Goal: Information Seeking & Learning: Check status

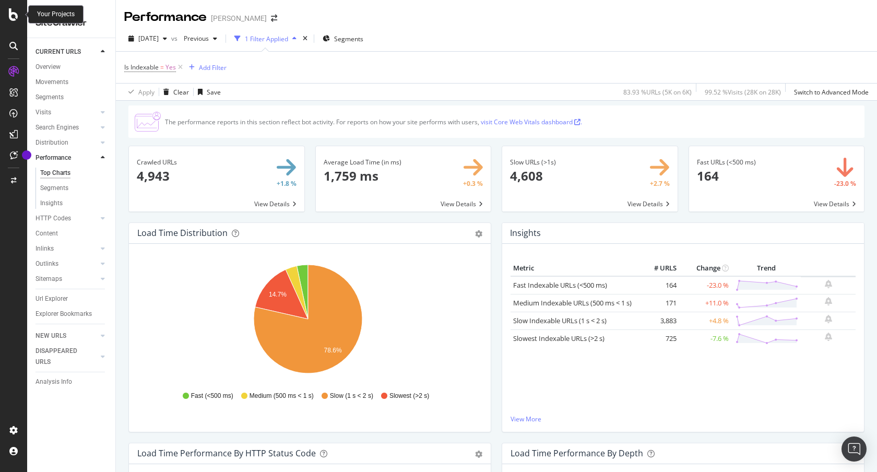
click at [16, 15] on icon at bounding box center [13, 14] width 9 height 13
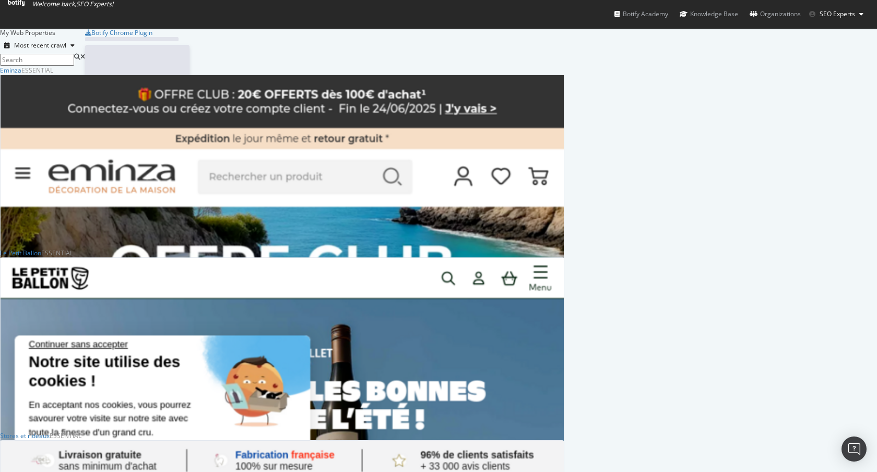
scroll to position [464, 861]
click at [74, 54] on input at bounding box center [37, 60] width 74 height 12
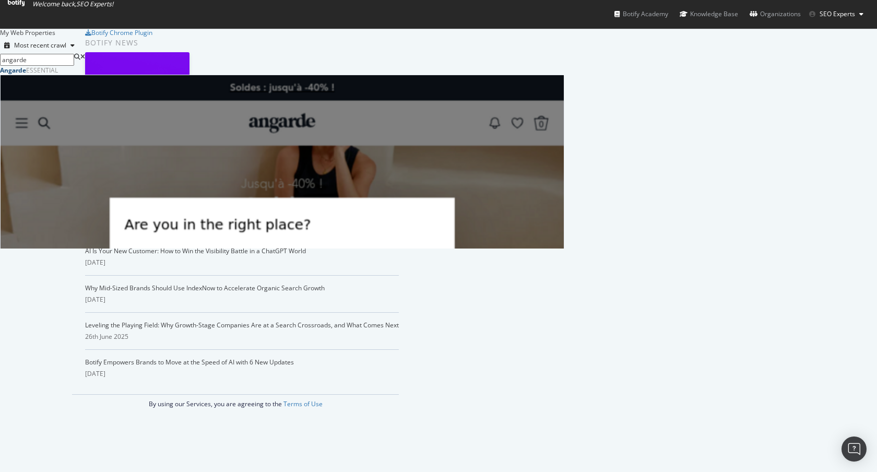
type input "angarde"
click at [26, 75] on b "Angarde" at bounding box center [13, 70] width 26 height 9
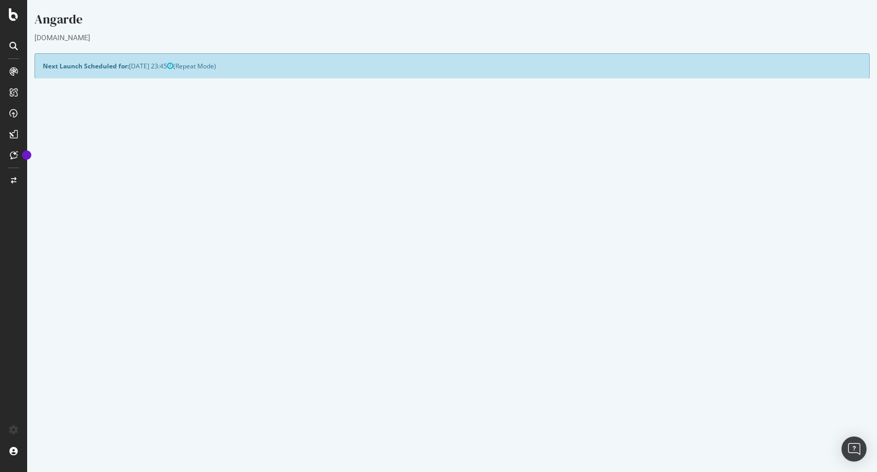
click at [87, 379] on link "[DATE] report" at bounding box center [71, 380] width 40 height 9
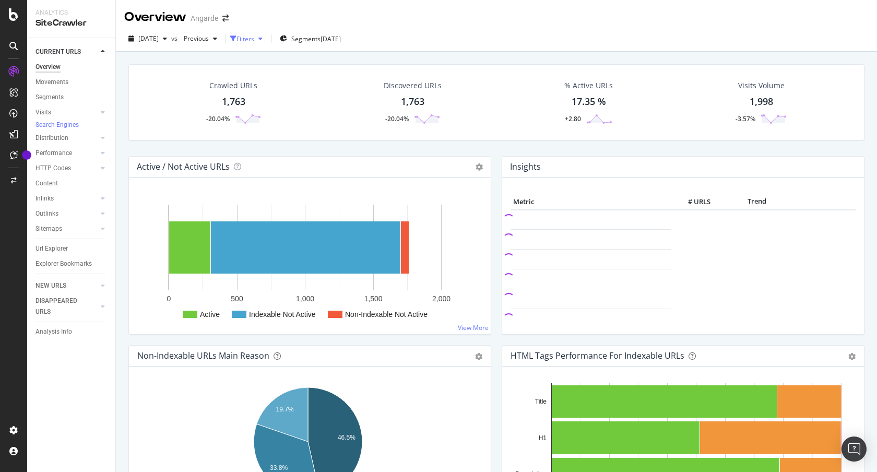
click at [254, 35] on div "Filters" at bounding box center [245, 38] width 18 height 9
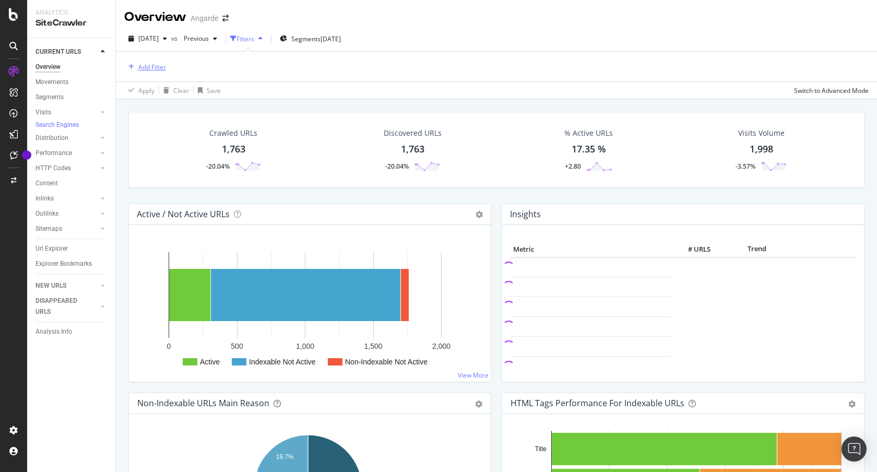
click at [158, 68] on div "Add Filter" at bounding box center [152, 67] width 28 height 9
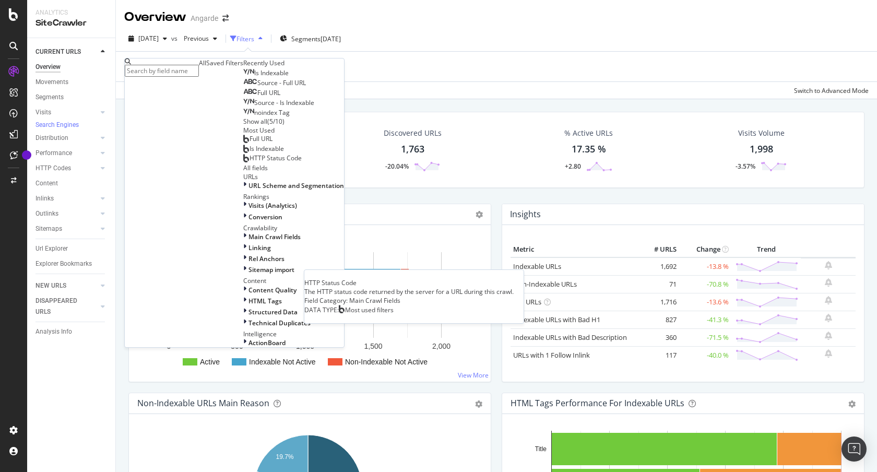
click at [243, 162] on div "HTTP Status Code" at bounding box center [272, 158] width 58 height 8
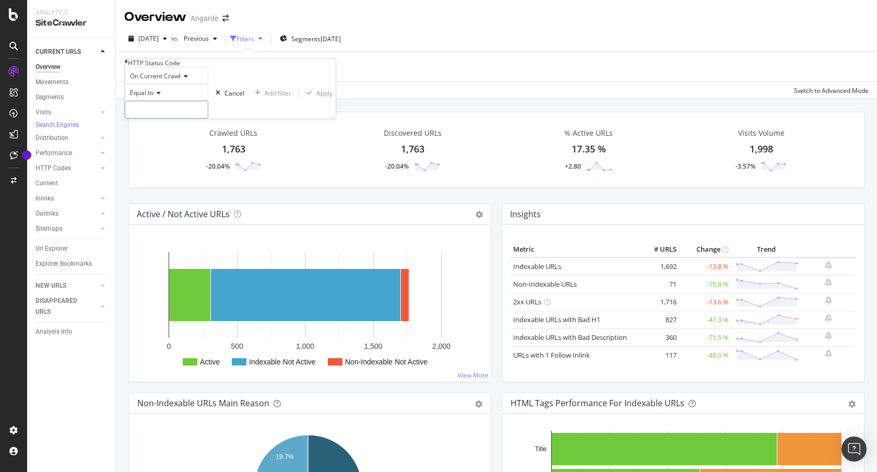
click at [193, 118] on input "number" at bounding box center [167, 110] width 84 height 18
type input "302"
click at [316, 98] on div "Apply" at bounding box center [324, 93] width 16 height 9
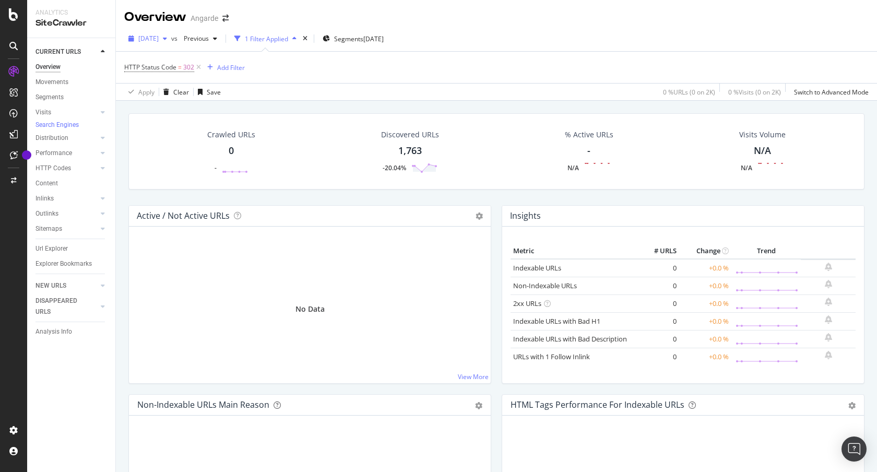
click at [169, 30] on button "[DATE]" at bounding box center [147, 38] width 47 height 17
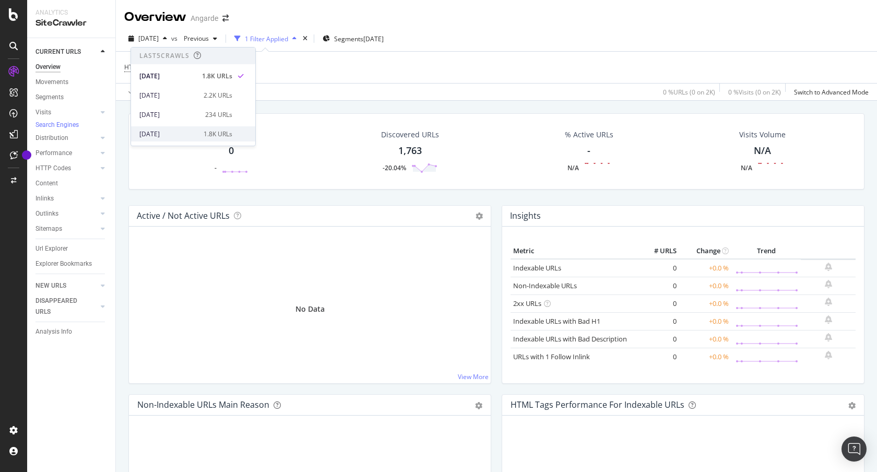
click at [174, 127] on div "[DATE] 1.8K URLs" at bounding box center [193, 133] width 124 height 15
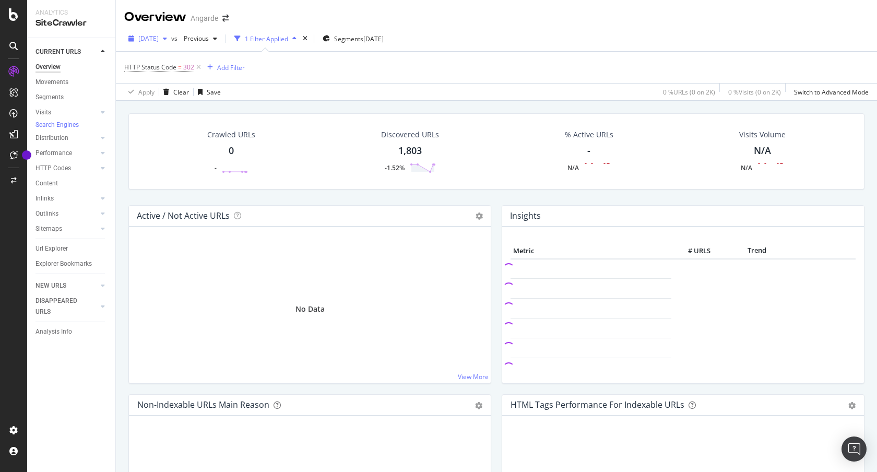
click at [159, 37] on span "[DATE]" at bounding box center [148, 38] width 20 height 9
click at [170, 66] on div "[DATE]" at bounding box center [168, 66] width 58 height 9
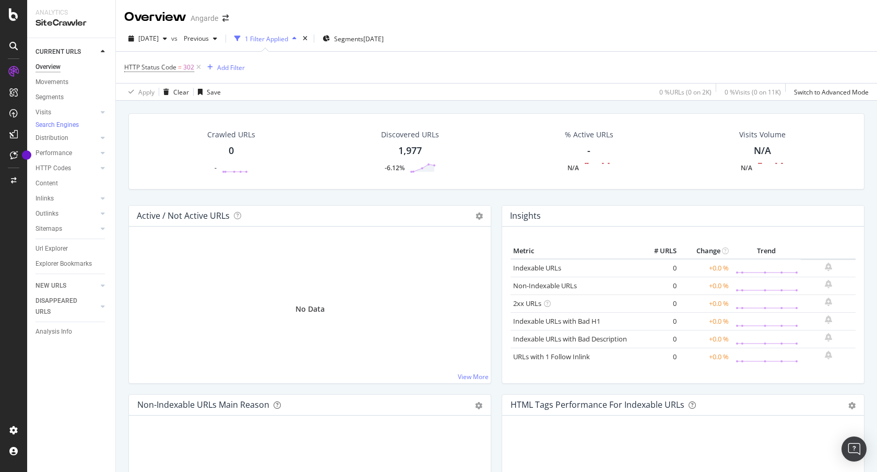
click at [370, 91] on div "Apply Clear Save 0 % URLs ( 0 on 2K ) 0 % Visits ( 0 on 11K ) Switch to Advance…" at bounding box center [496, 91] width 761 height 17
click at [363, 202] on div "Crawled URLs 0 - Discovered URLs 1,977 -6.12% % Active URLs - N/A Visits Volume…" at bounding box center [496, 159] width 746 height 92
click at [221, 213] on h4 "Active / Not Active URLs" at bounding box center [183, 216] width 93 height 14
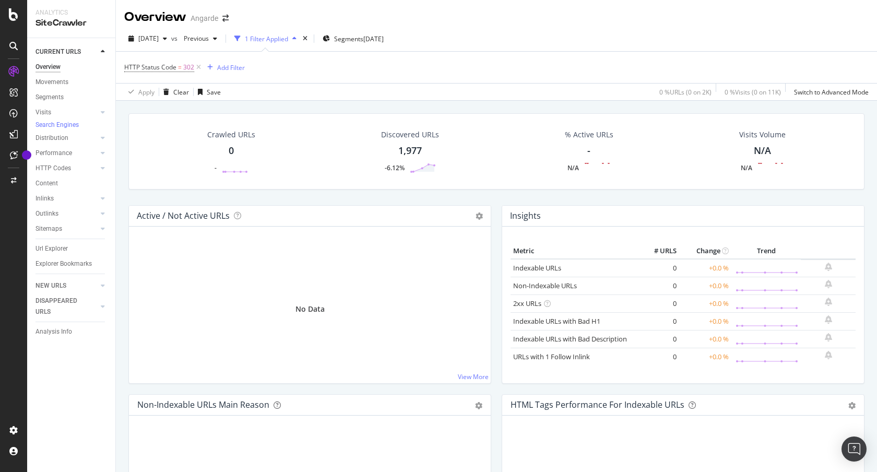
click at [200, 216] on h4 "Active / Not Active URLs" at bounding box center [183, 216] width 93 height 14
click at [168, 216] on h4 "Active / Not Active URLs" at bounding box center [183, 216] width 93 height 14
click at [151, 217] on h4 "Active / Not Active URLs" at bounding box center [183, 216] width 93 height 14
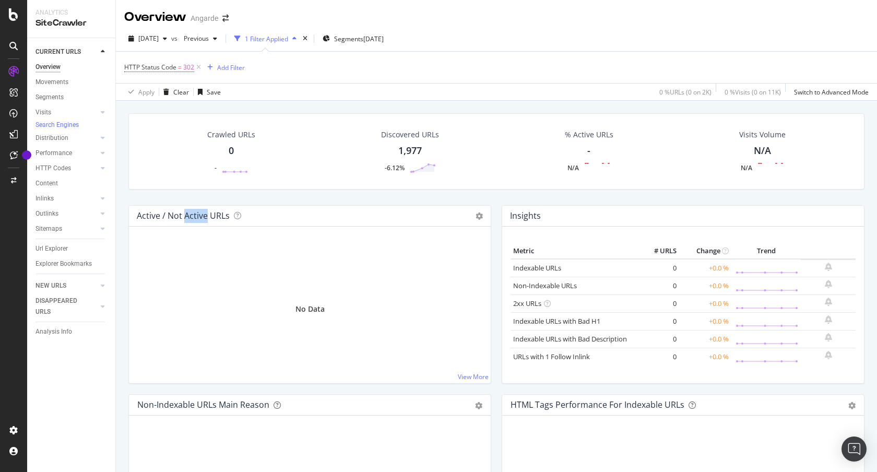
click at [151, 217] on h4 "Active / Not Active URLs" at bounding box center [183, 216] width 93 height 14
